Goal: Task Accomplishment & Management: Use online tool/utility

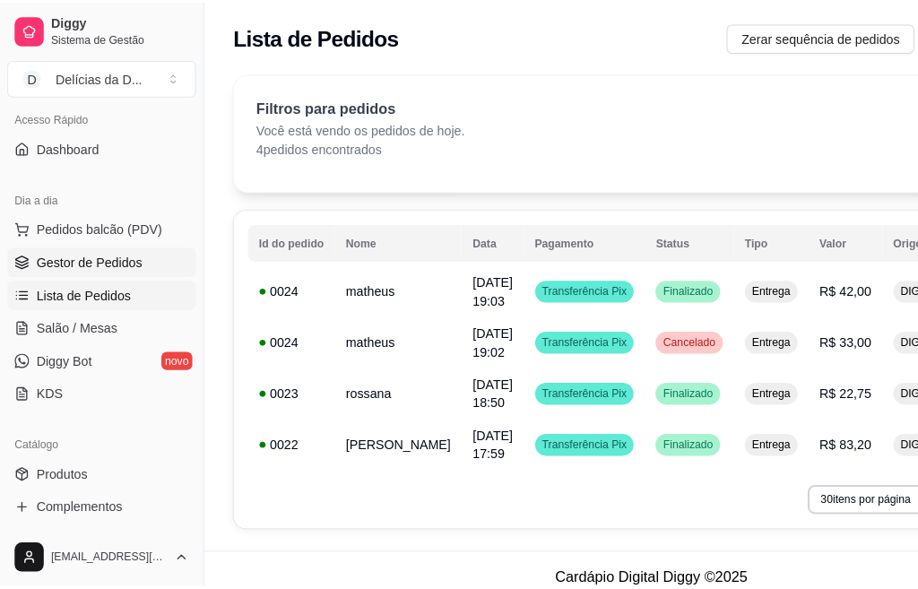
scroll to position [108, 0]
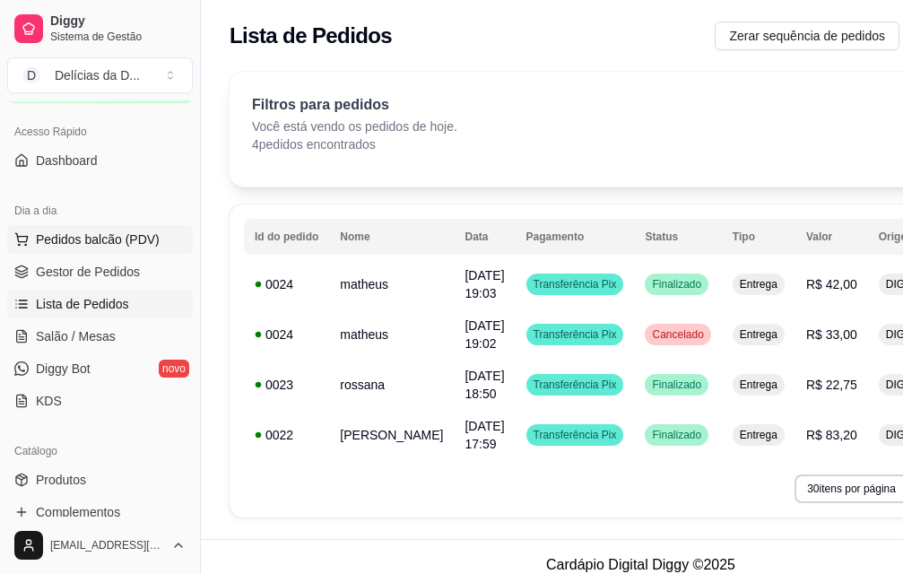
click at [149, 236] on span "Pedidos balcão (PDV)" at bounding box center [98, 239] width 124 height 18
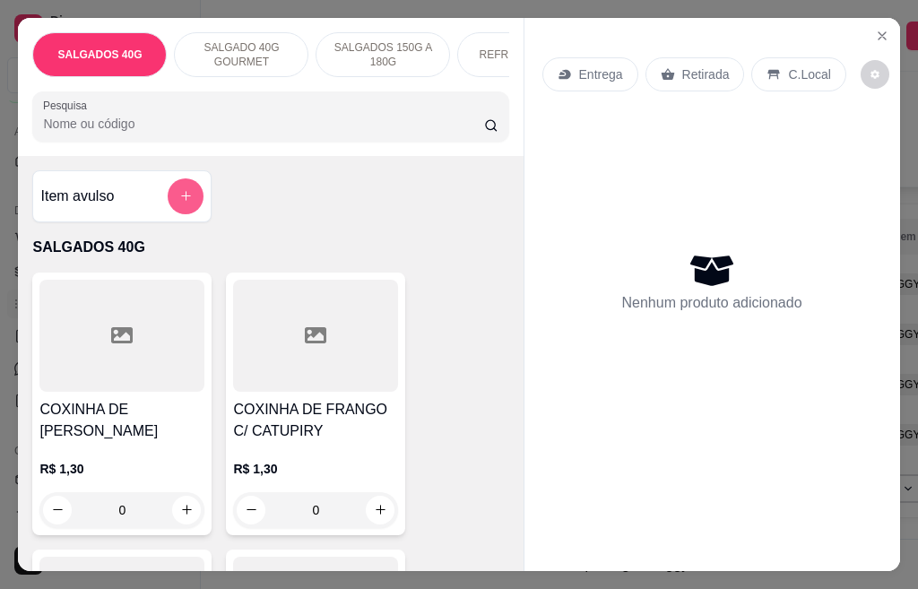
click at [179, 197] on icon "add-separate-item" at bounding box center [185, 195] width 13 height 13
click at [181, 201] on icon "add-separate-item" at bounding box center [185, 196] width 9 height 9
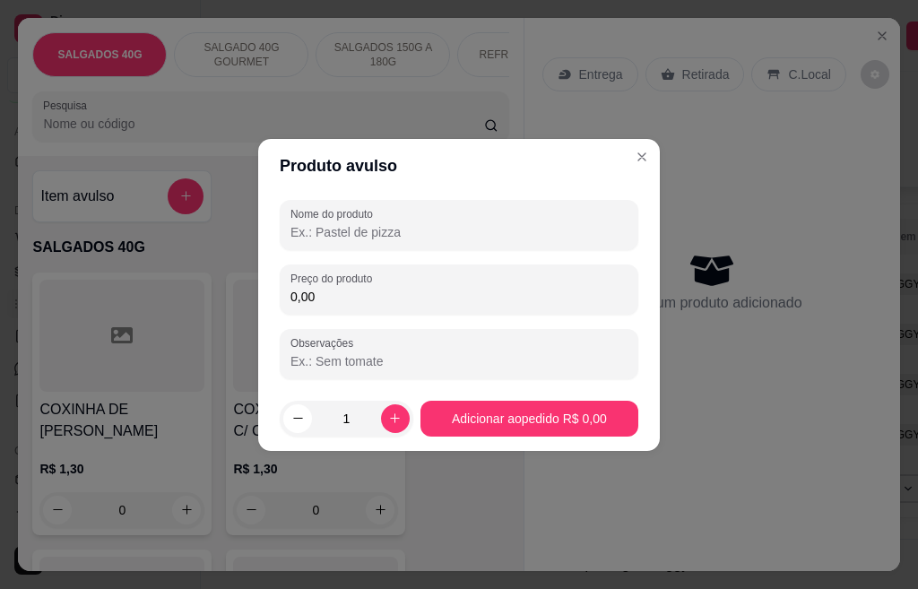
click at [379, 227] on input "Nome do produto" at bounding box center [458, 232] width 337 height 18
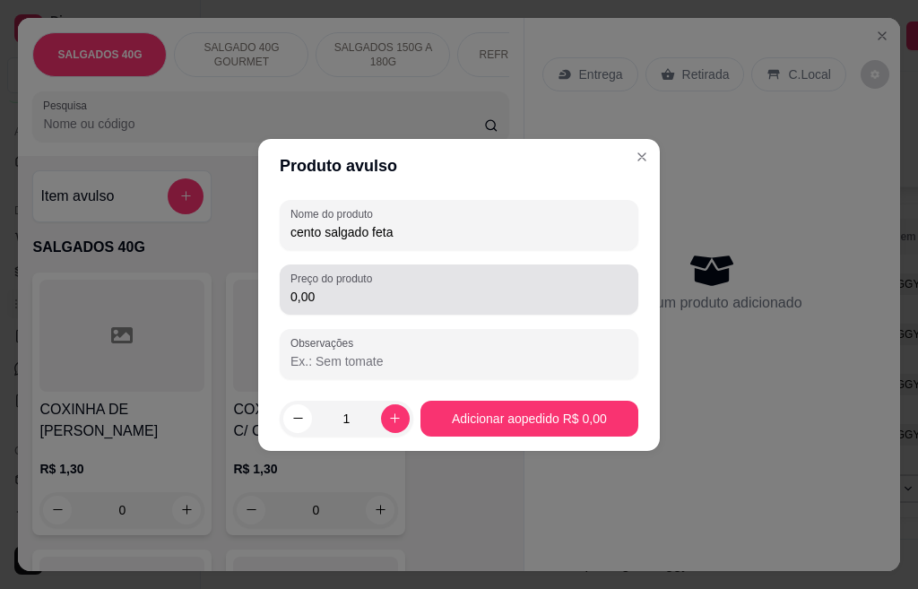
type input "cento salgado feta"
click at [320, 302] on input "0,00" at bounding box center [458, 297] width 337 height 18
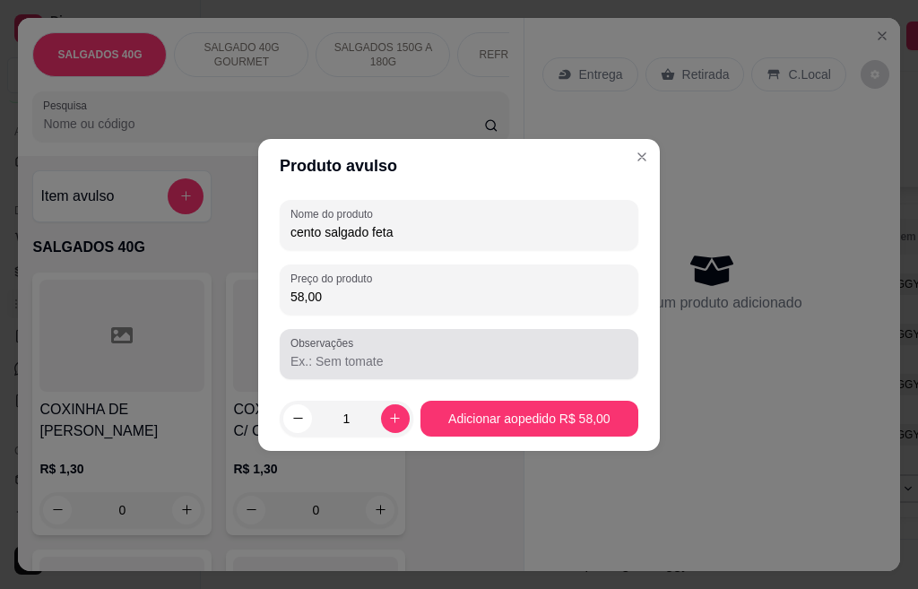
type input "58,00"
click at [334, 362] on input "Observações" at bounding box center [458, 361] width 337 height 18
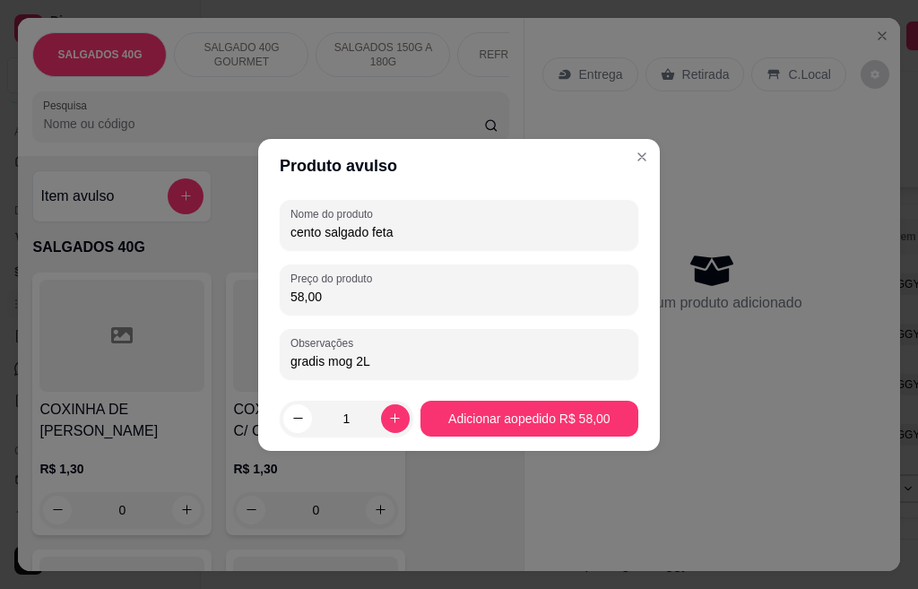
click at [317, 363] on input "gradis mog 2L" at bounding box center [458, 361] width 337 height 18
click at [353, 360] on input "gratis mog 2L" at bounding box center [458, 361] width 337 height 18
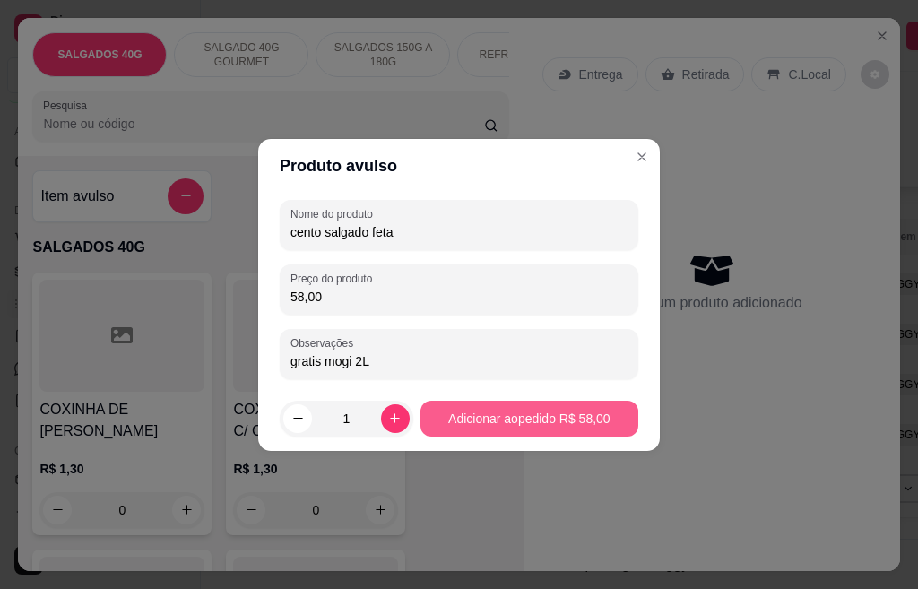
type input "gratis mogi 2L"
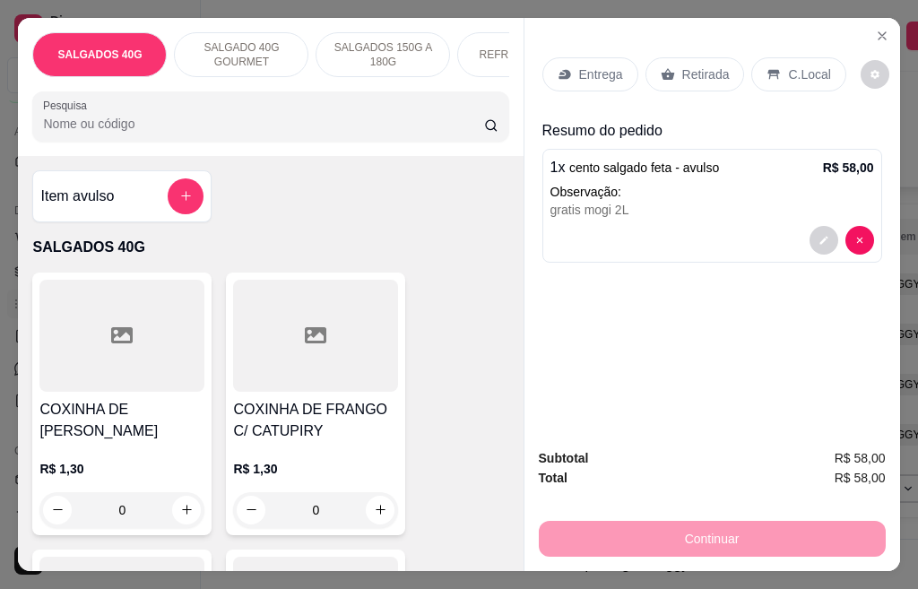
click at [603, 65] on p "Entrega" at bounding box center [601, 74] width 44 height 18
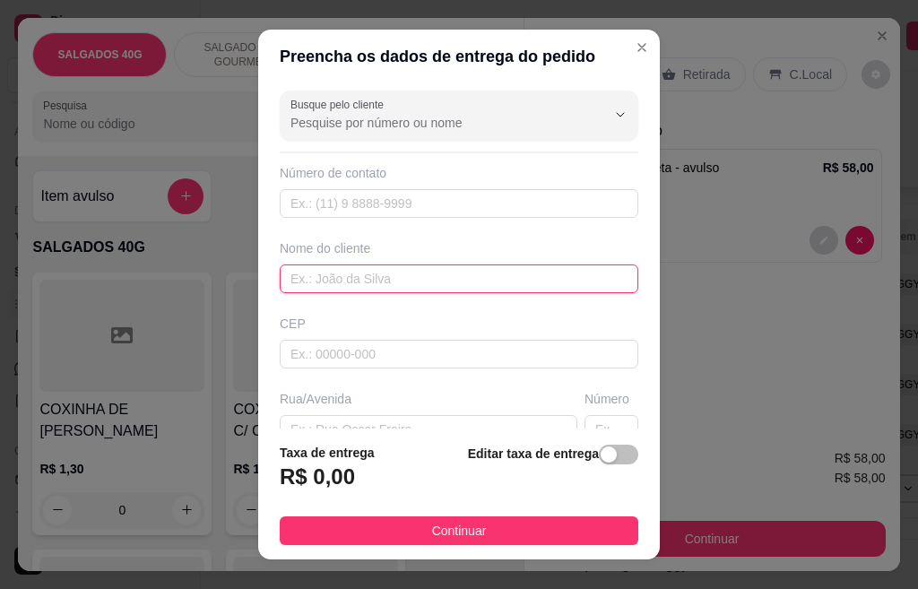
click at [322, 287] on input "text" at bounding box center [459, 278] width 359 height 29
type input "gisele"
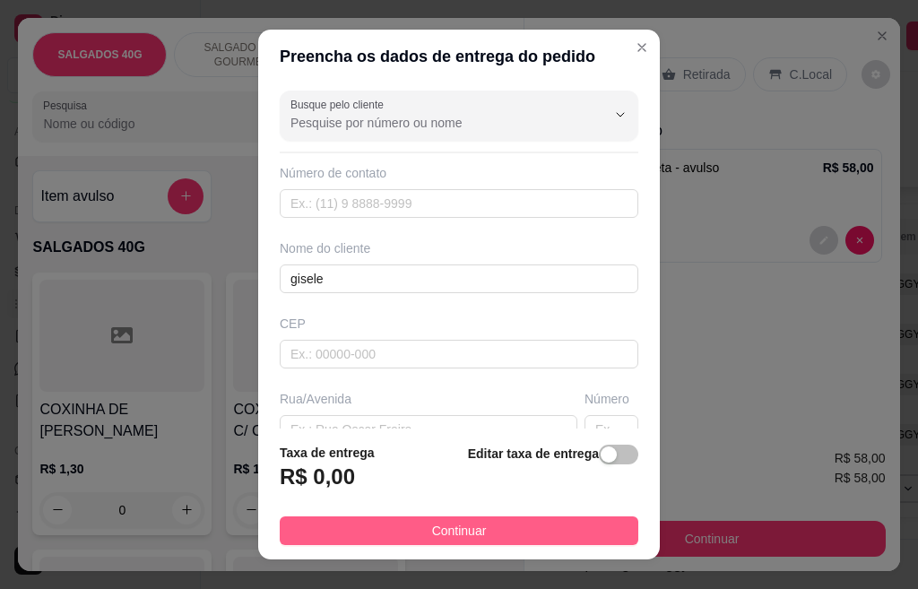
click at [480, 532] on button "Continuar" at bounding box center [459, 530] width 359 height 29
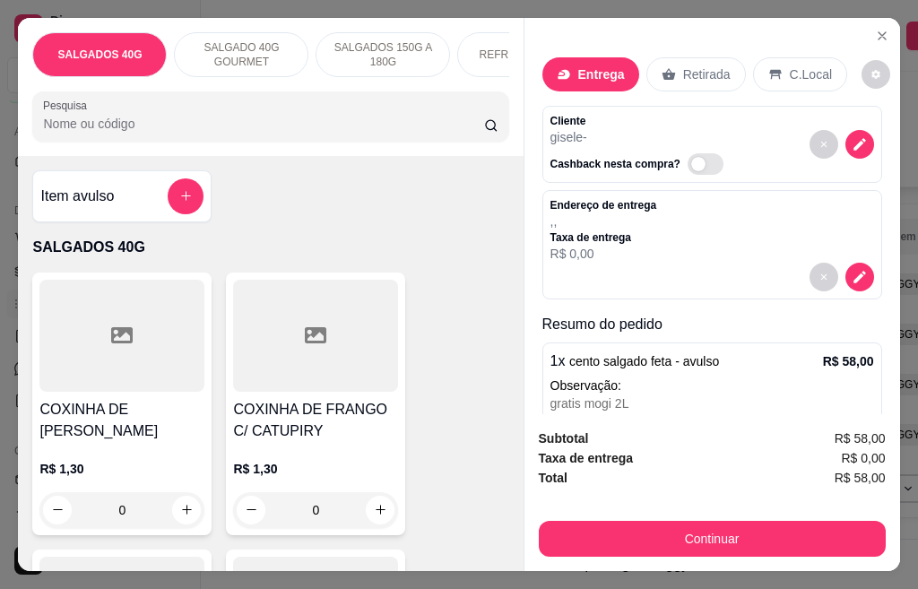
click at [579, 57] on div "Entrega" at bounding box center [590, 74] width 97 height 34
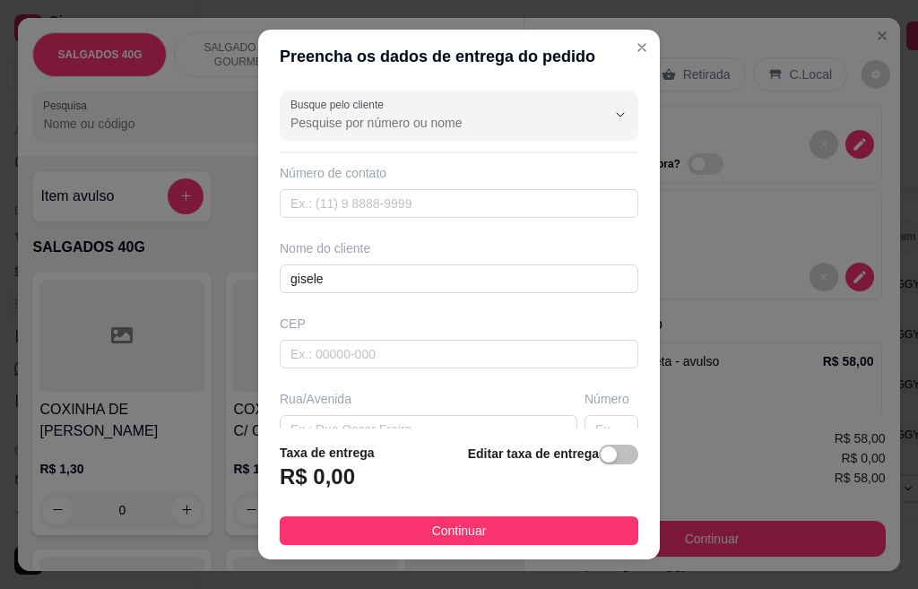
scroll to position [179, 0]
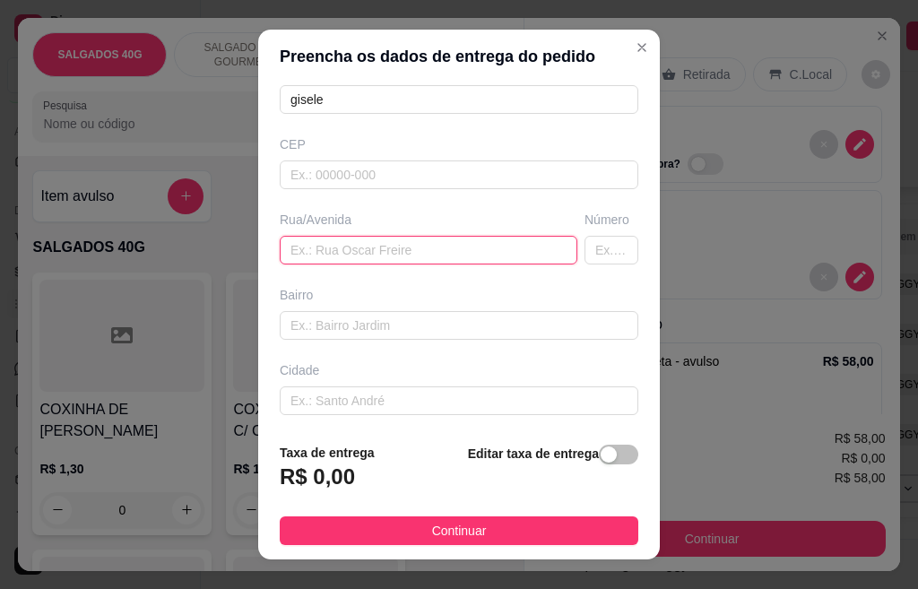
click at [306, 250] on input "text" at bounding box center [429, 250] width 298 height 29
type input "rua [PERSON_NAME]"
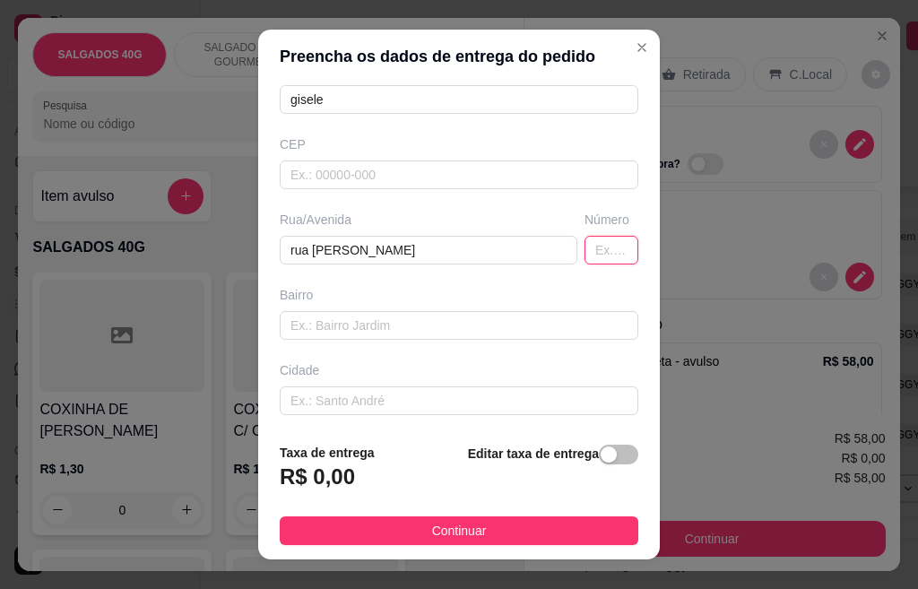
click at [584, 256] on input "text" at bounding box center [611, 250] width 54 height 29
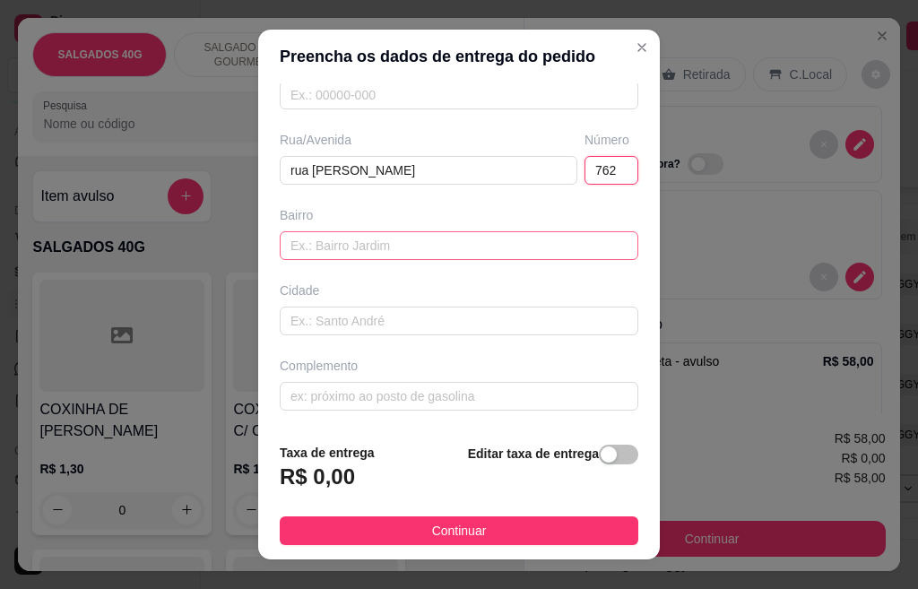
type input "762"
click at [330, 247] on input "text" at bounding box center [459, 245] width 359 height 29
type input "itamaraty"
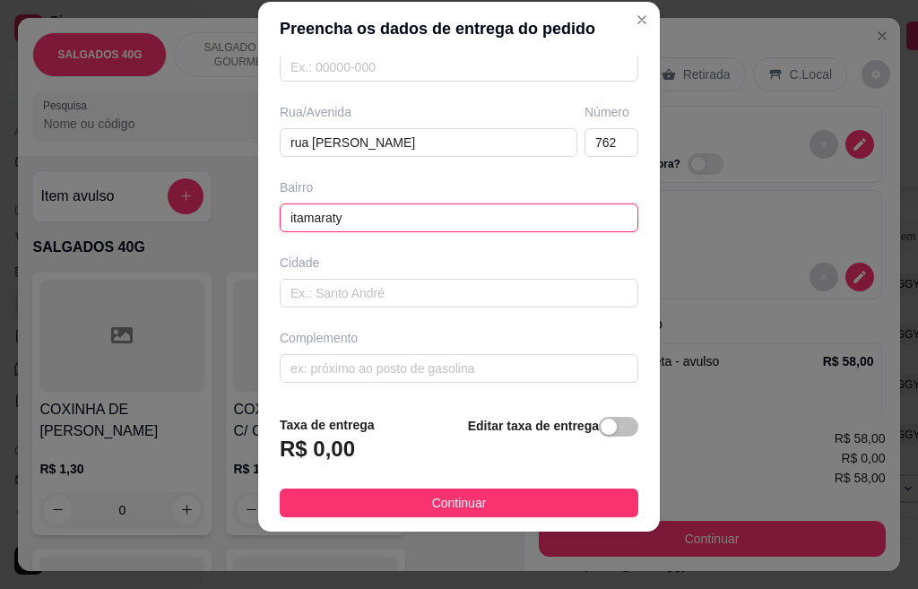
scroll to position [0, 0]
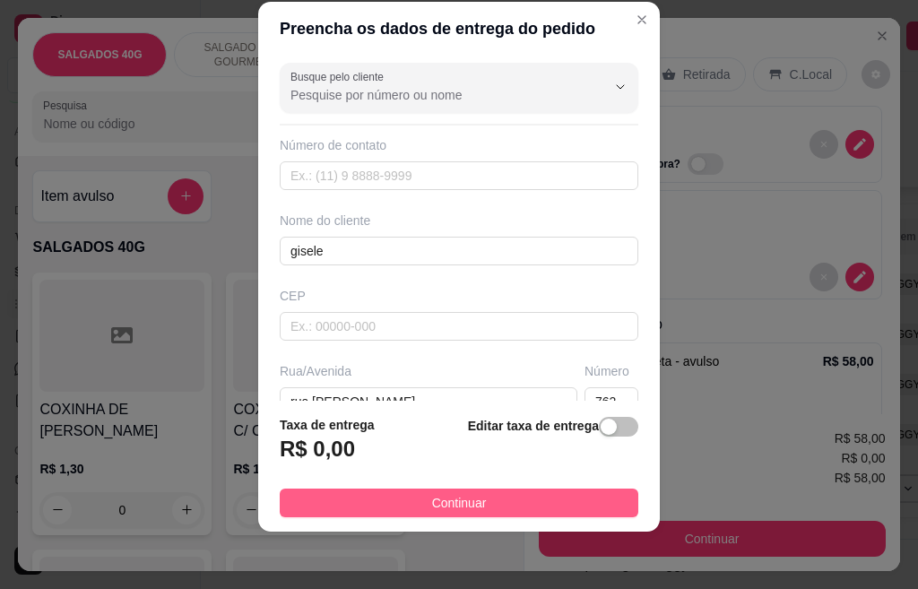
click at [454, 503] on span "Continuar" at bounding box center [459, 503] width 55 height 20
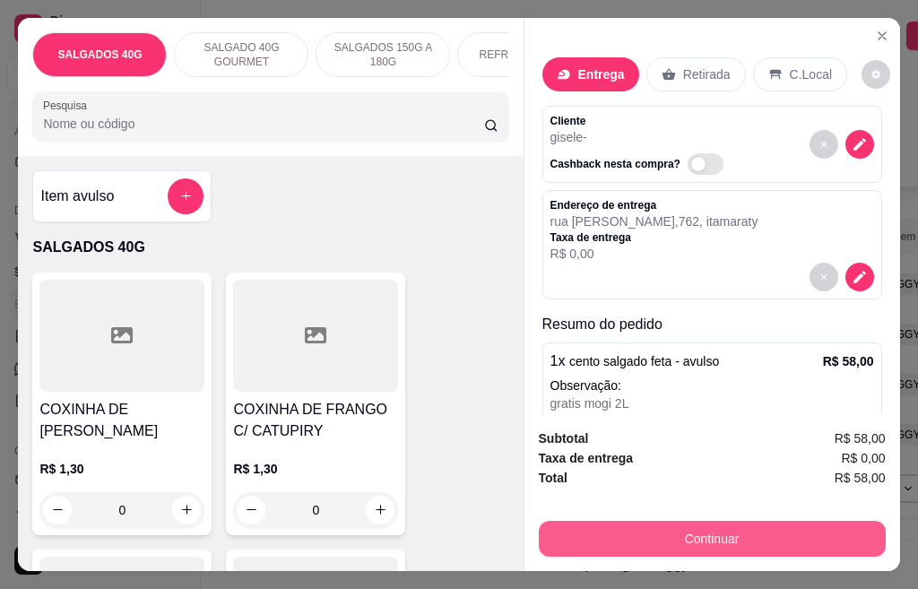
click at [746, 522] on button "Continuar" at bounding box center [712, 539] width 347 height 36
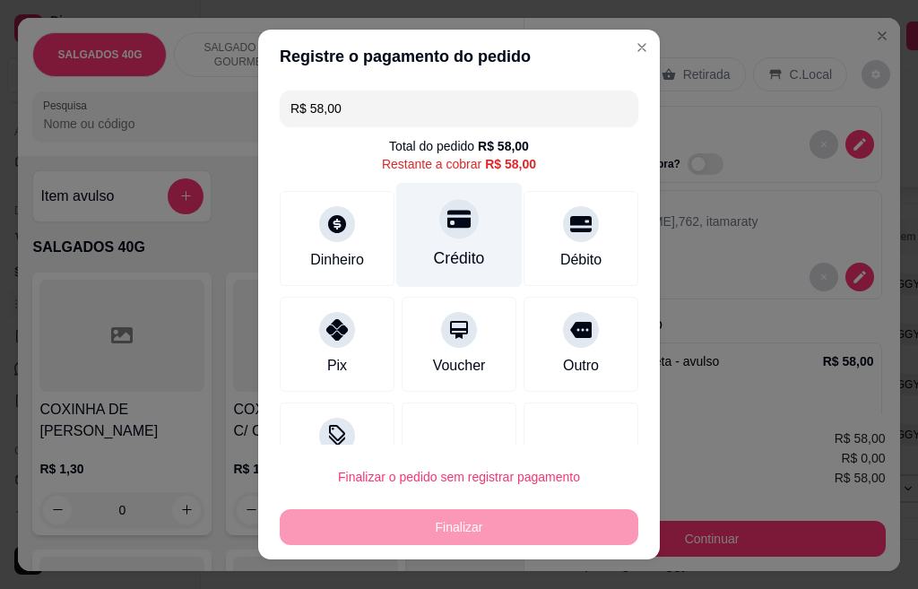
click at [446, 238] on div "Crédito" at bounding box center [459, 235] width 126 height 105
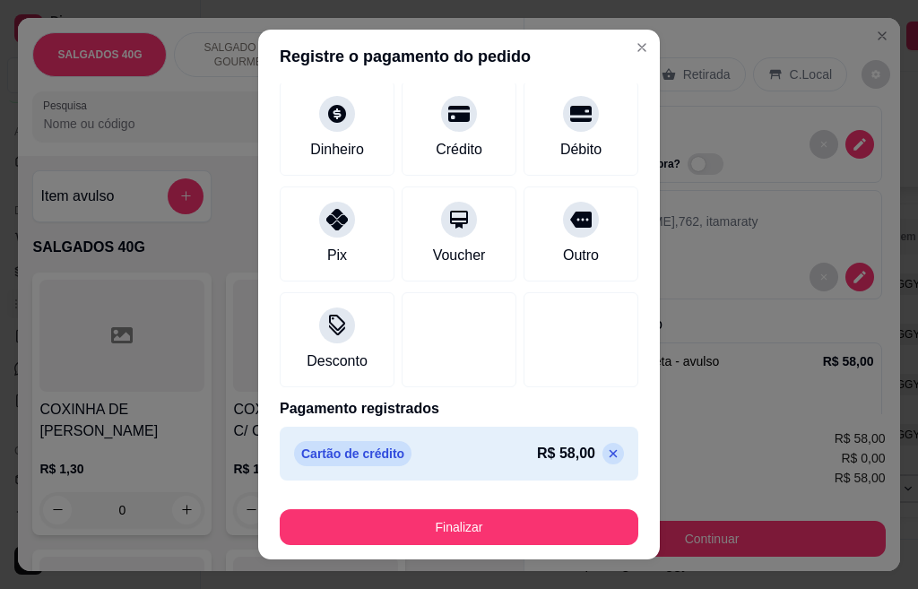
scroll to position [28, 0]
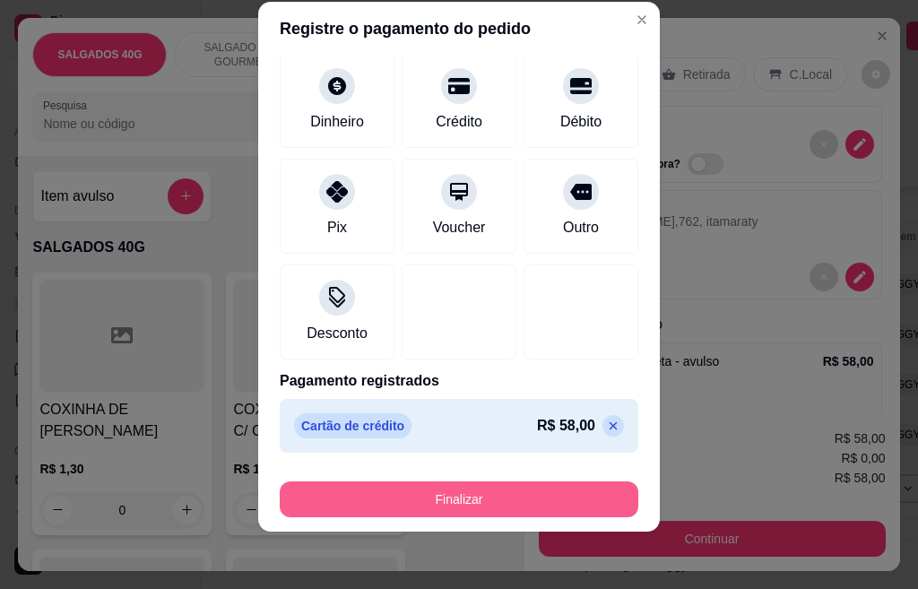
click at [398, 487] on button "Finalizar" at bounding box center [459, 499] width 359 height 36
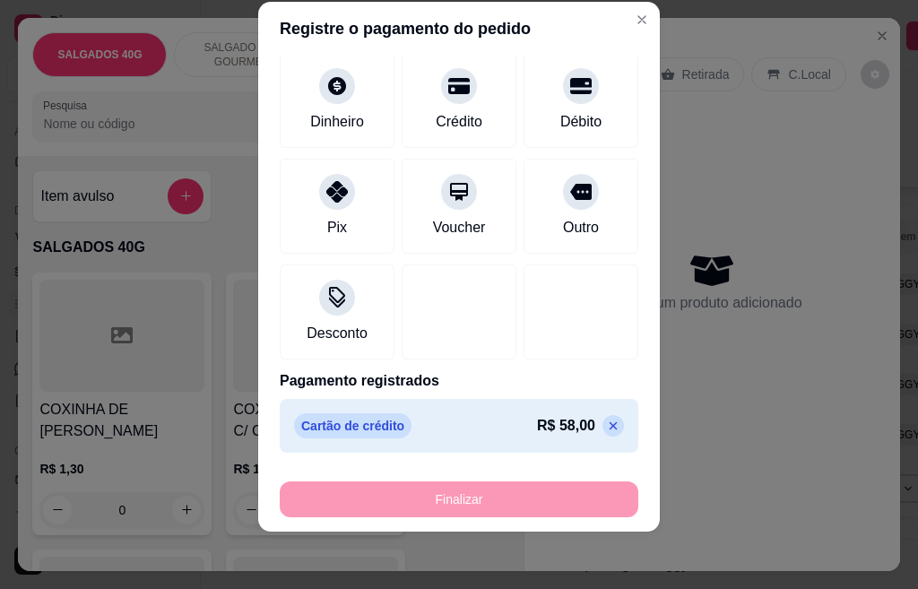
type input "-R$ 58,00"
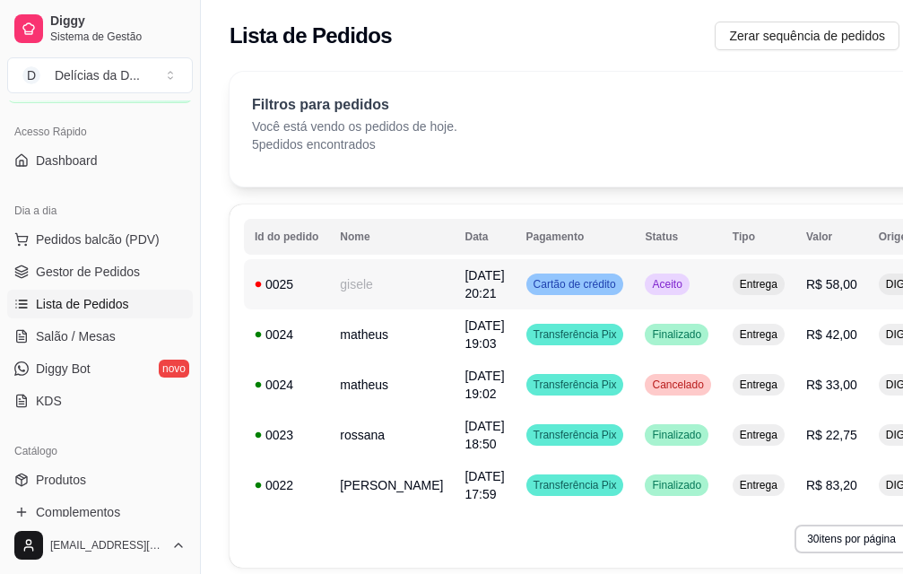
click at [648, 281] on span "Aceito" at bounding box center [666, 284] width 37 height 14
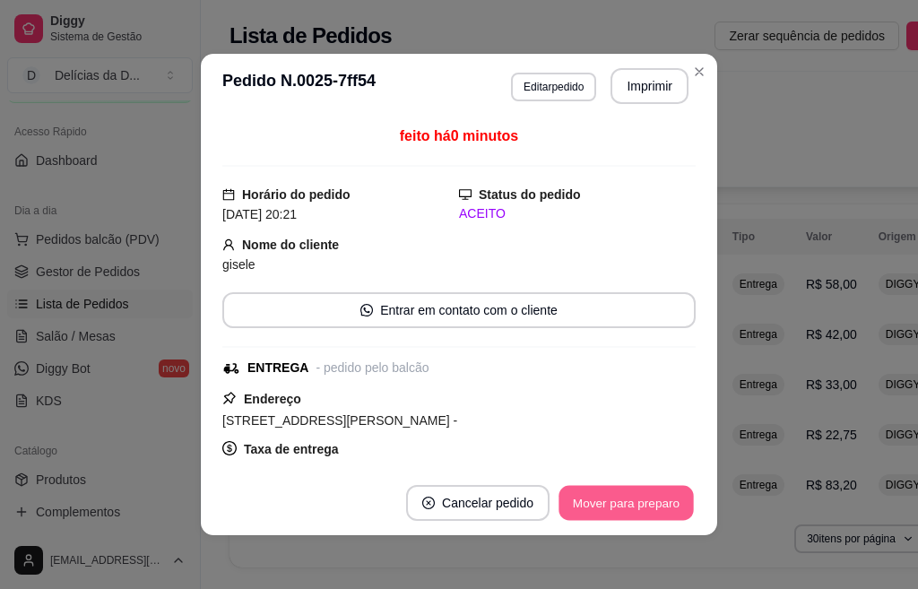
click at [608, 505] on button "Mover para preparo" at bounding box center [625, 503] width 134 height 35
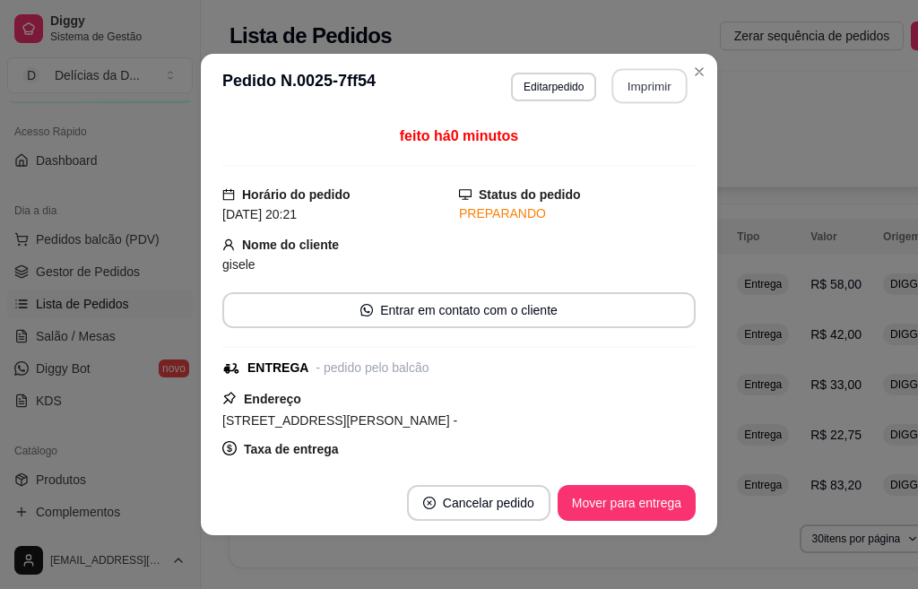
click at [630, 82] on button "Imprimir" at bounding box center [649, 86] width 75 height 35
click at [655, 93] on button "Imprimir" at bounding box center [649, 86] width 75 height 35
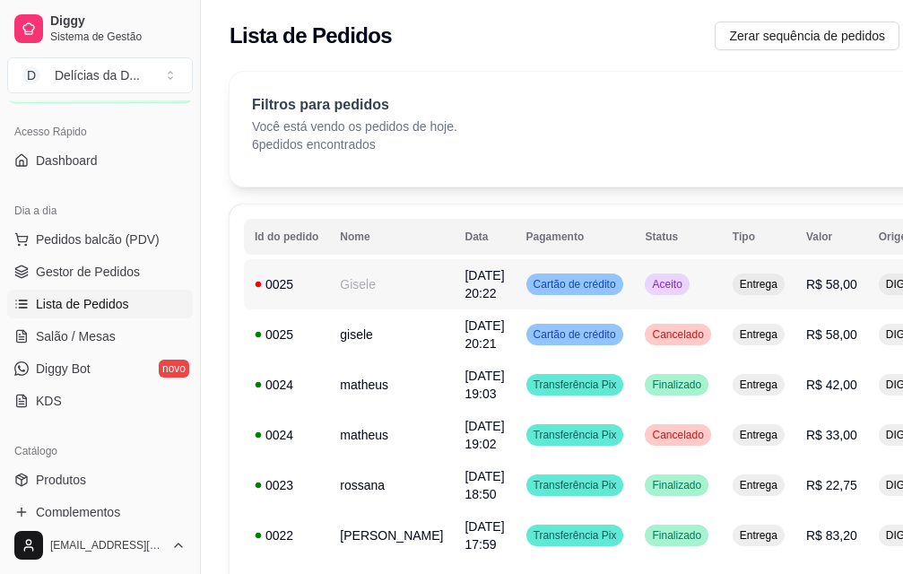
click at [369, 281] on td "Gisele" at bounding box center [391, 284] width 125 height 50
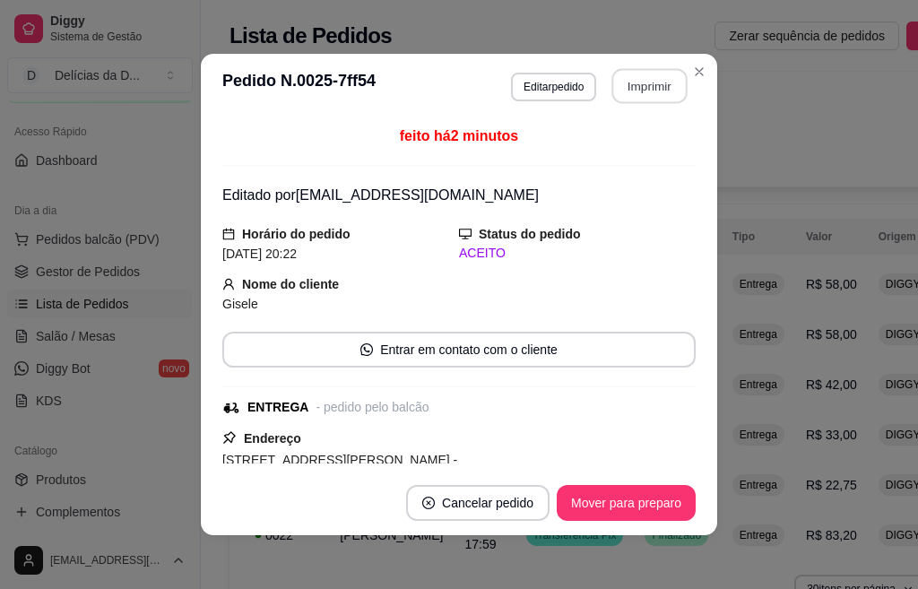
click at [642, 88] on button "Imprimir" at bounding box center [649, 86] width 75 height 35
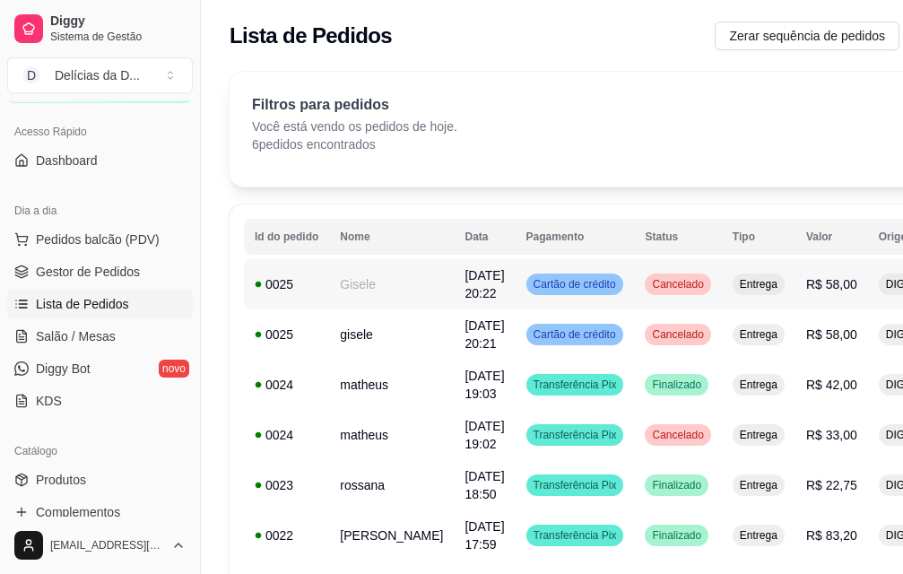
click at [530, 281] on span "Cartão de crédito" at bounding box center [575, 284] width 90 height 14
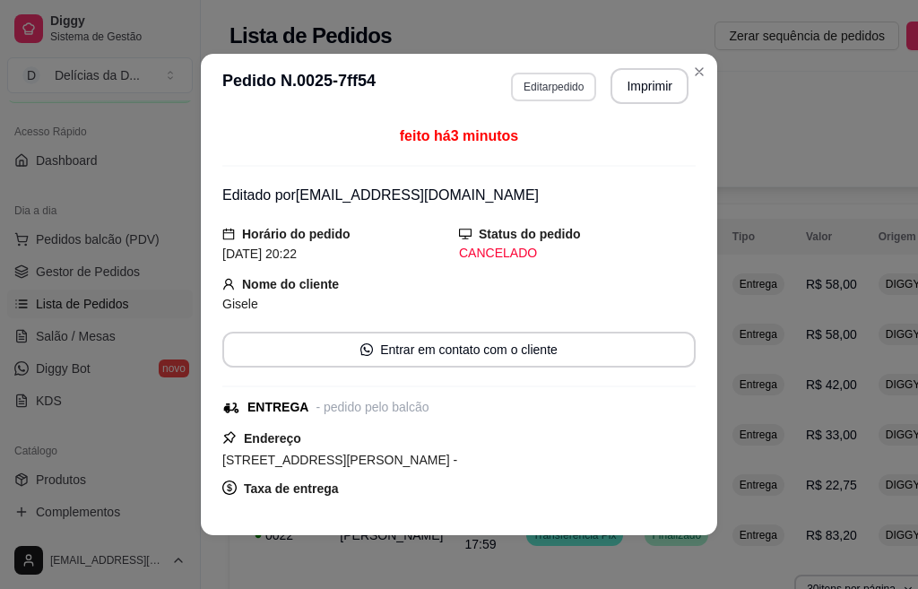
click at [529, 91] on button "Editar pedido" at bounding box center [553, 87] width 85 height 29
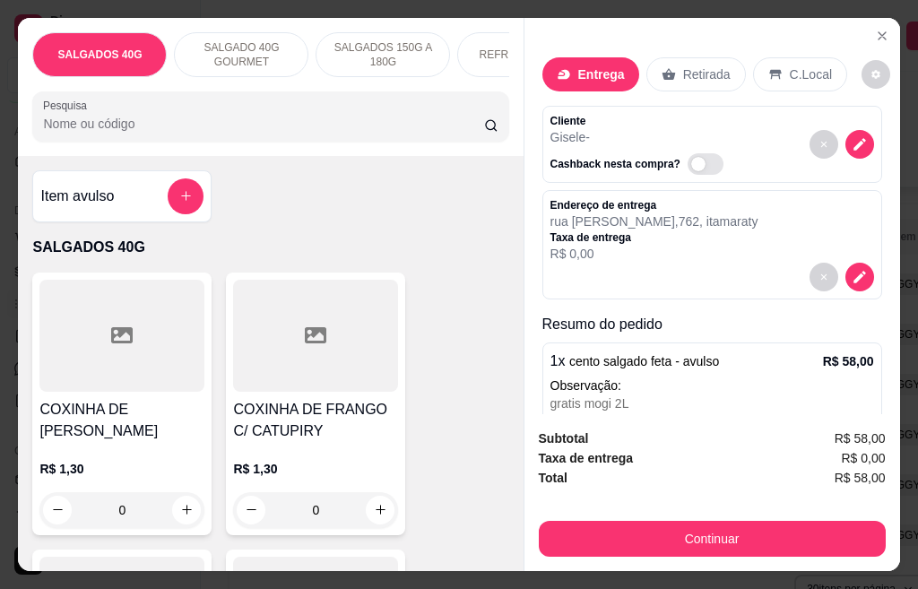
click at [610, 376] on p "Observação:" at bounding box center [712, 385] width 324 height 18
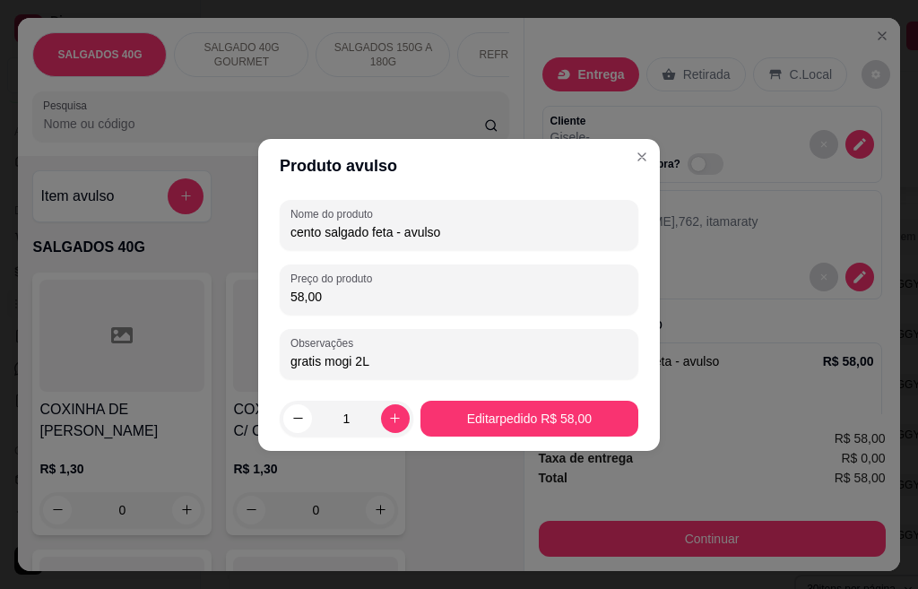
click at [380, 232] on input "cento salgado feta - avulso" at bounding box center [458, 232] width 337 height 18
type input "cento salgado festa - avulso"
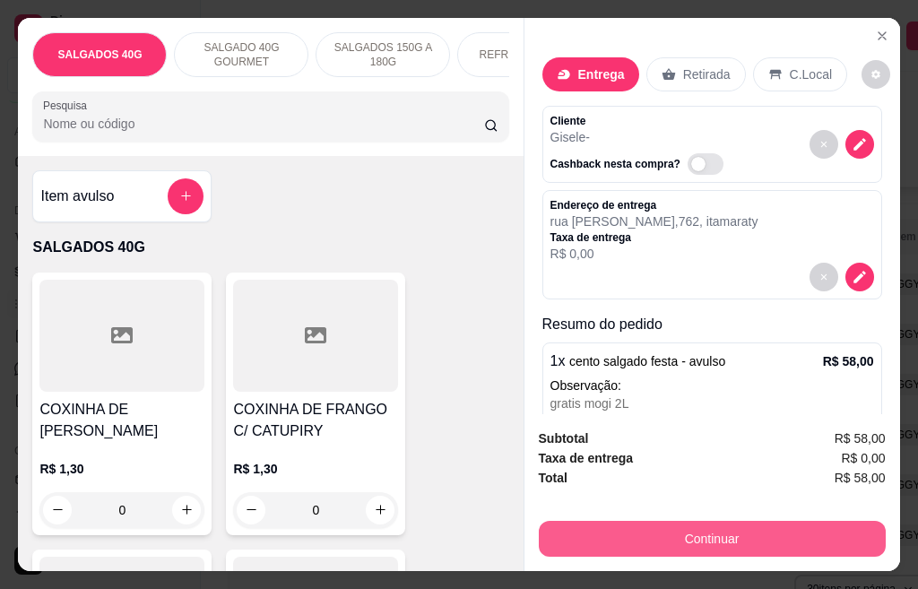
click at [749, 533] on button "Continuar" at bounding box center [712, 539] width 347 height 36
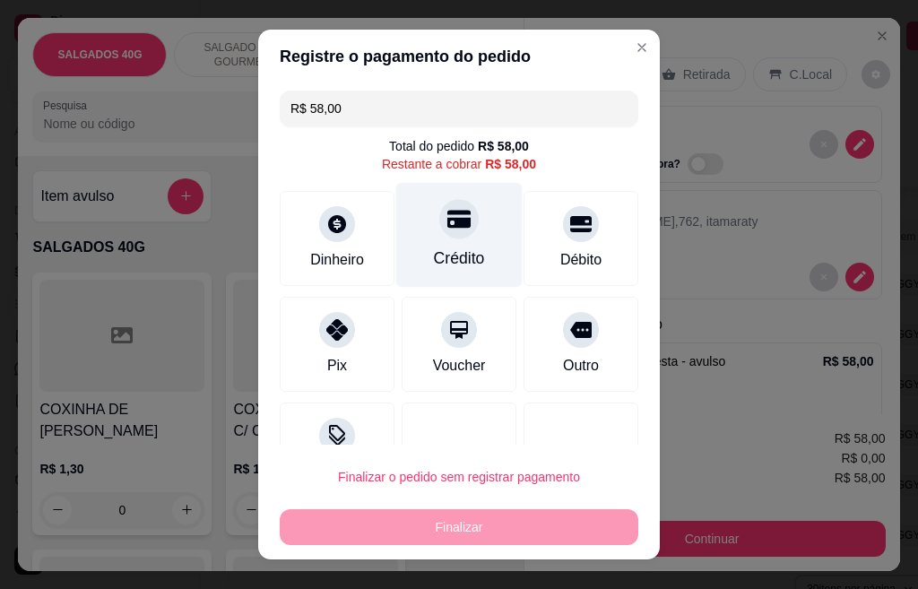
click at [434, 249] on div "Crédito" at bounding box center [459, 257] width 51 height 23
type input "R$ 0,00"
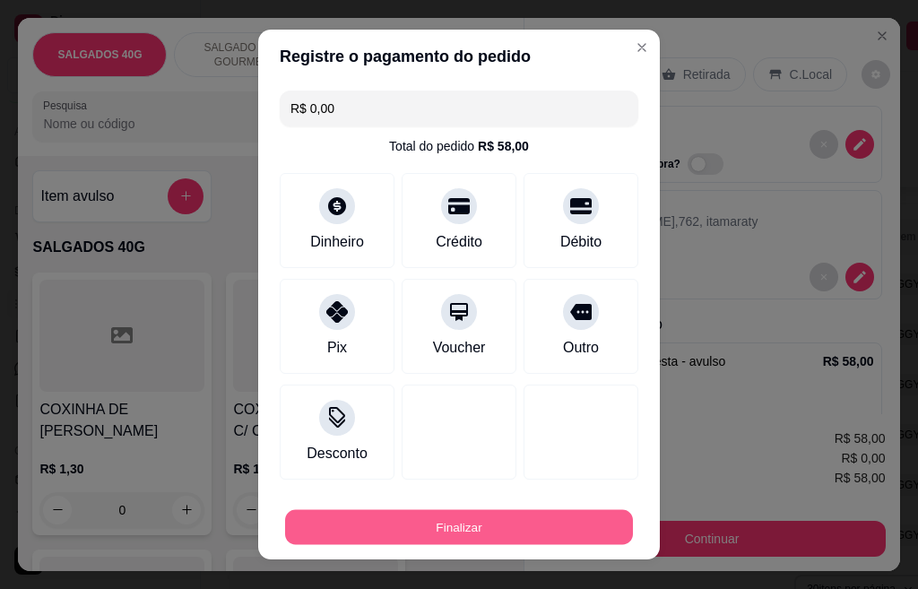
click at [447, 532] on button "Finalizar" at bounding box center [459, 527] width 348 height 35
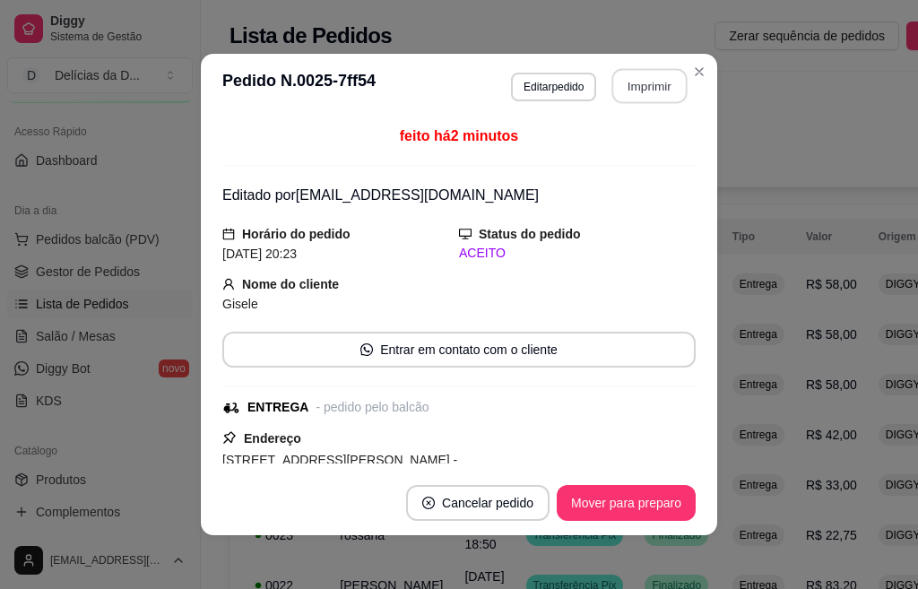
click at [646, 91] on button "Imprimir" at bounding box center [649, 86] width 75 height 35
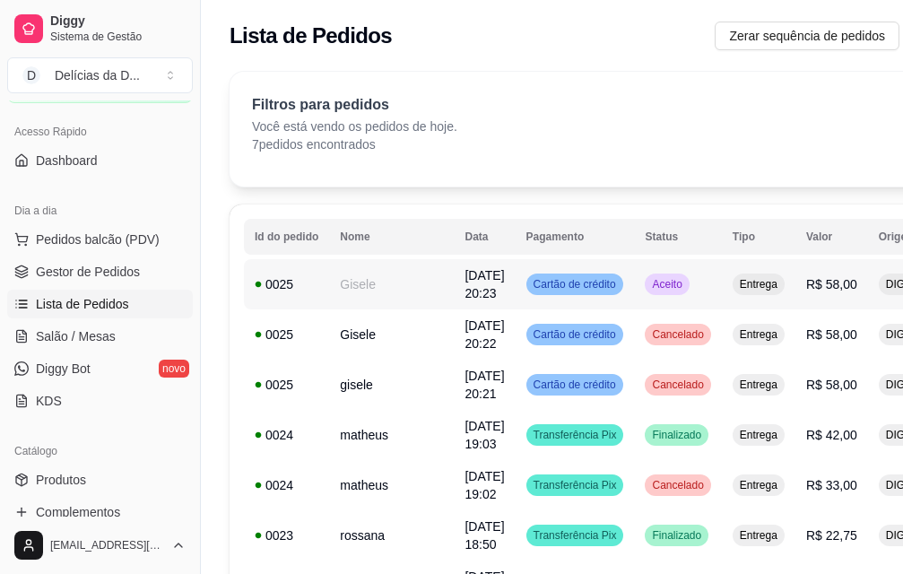
click at [644, 293] on div "Aceito" at bounding box center [666, 284] width 44 height 22
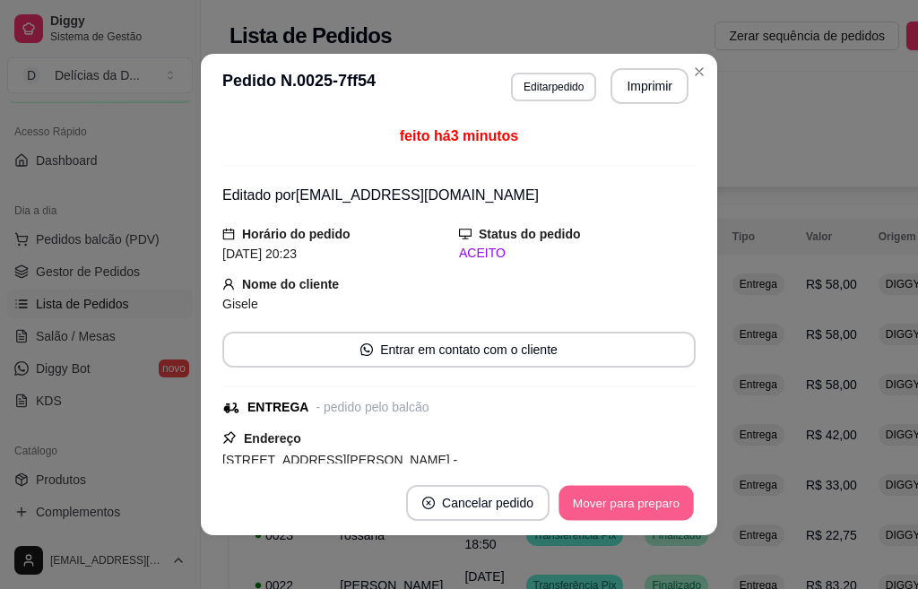
click at [634, 495] on button "Mover para preparo" at bounding box center [625, 503] width 134 height 35
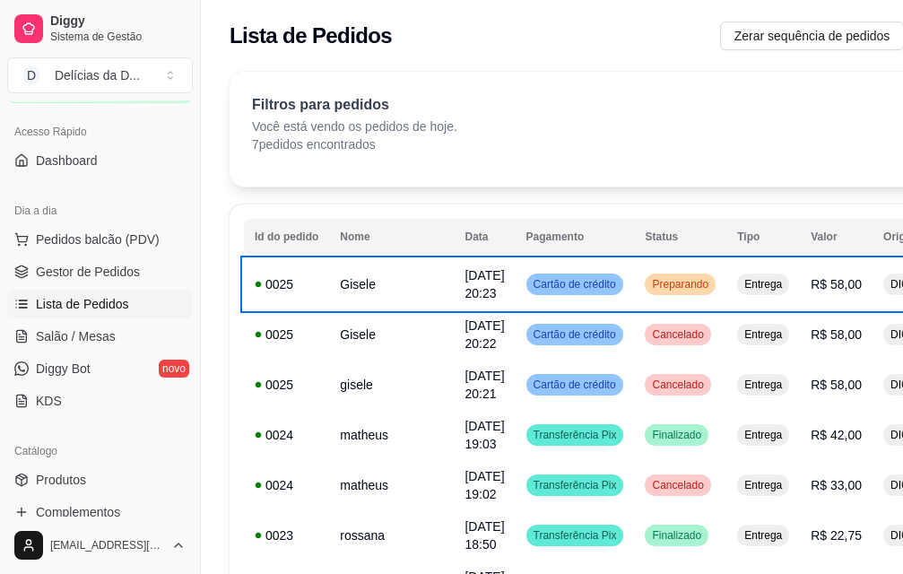
click at [765, 191] on div "**********" at bounding box center [642, 370] width 826 height 596
